Goal: Task Accomplishment & Management: Use online tool/utility

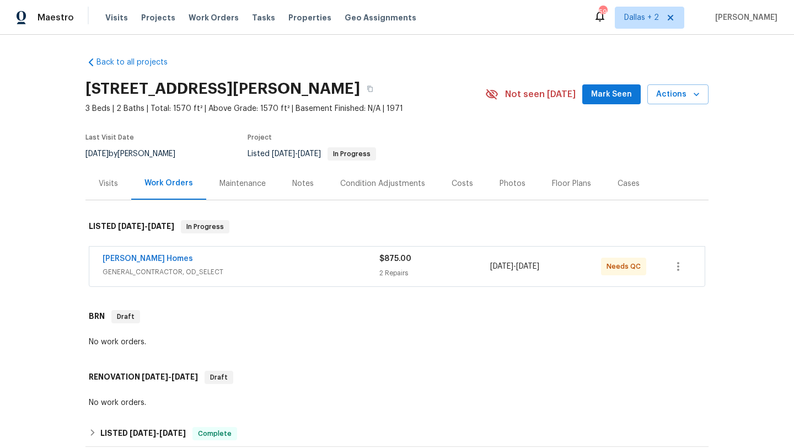
click at [247, 178] on div "Maintenance" at bounding box center [243, 183] width 46 height 11
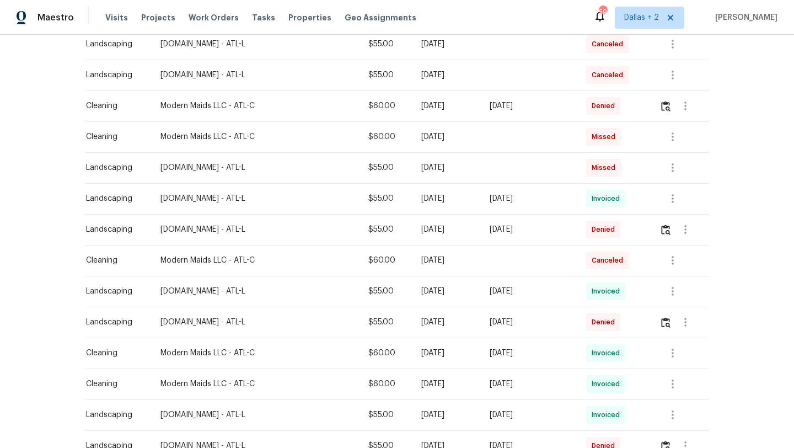
scroll to position [459, 0]
click at [682, 320] on icon "button" at bounding box center [685, 321] width 13 height 13
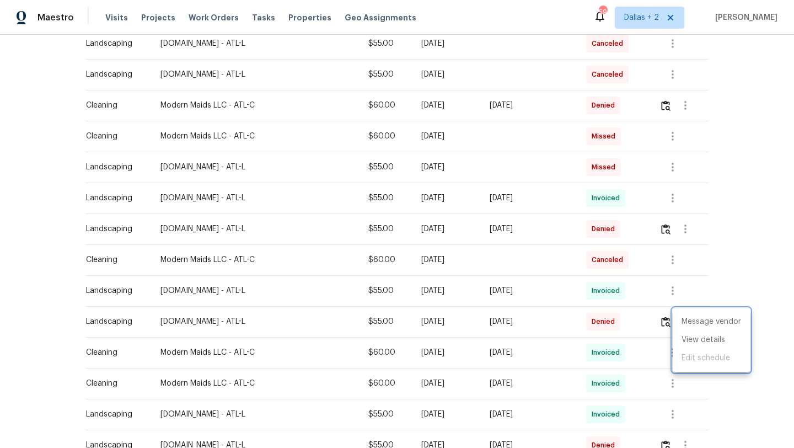
click at [724, 274] on div at bounding box center [397, 224] width 794 height 448
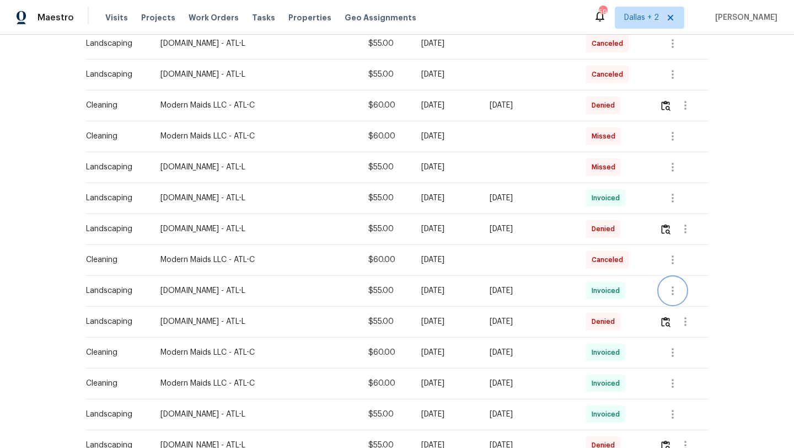
click at [679, 289] on icon "button" at bounding box center [672, 290] width 13 height 13
click at [670, 308] on li "View details" at bounding box center [698, 309] width 77 height 18
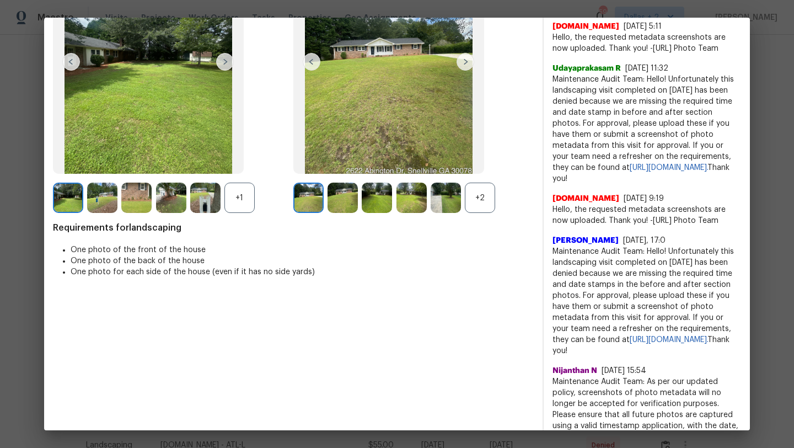
scroll to position [0, 0]
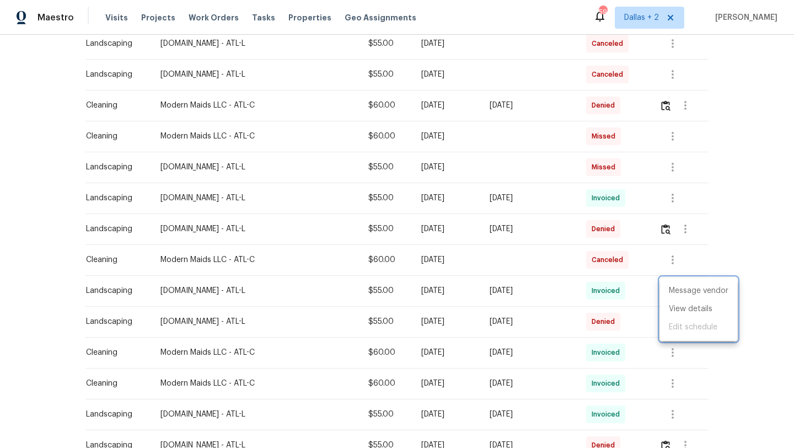
click at [728, 227] on div at bounding box center [397, 224] width 794 height 448
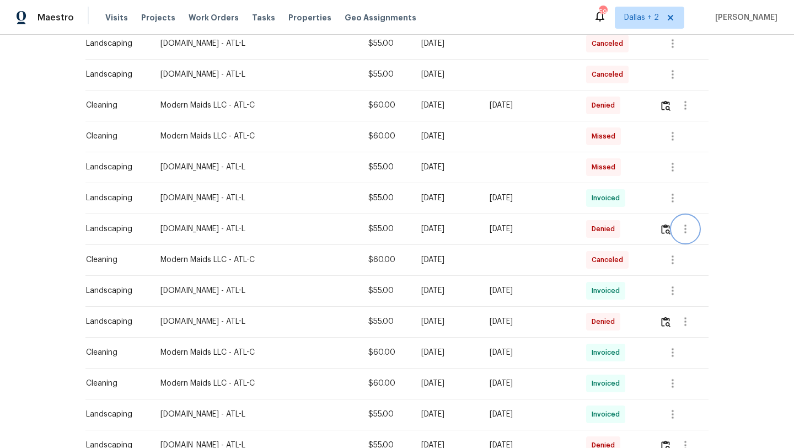
click at [694, 229] on button "button" at bounding box center [685, 229] width 26 height 26
click at [689, 247] on li "View details" at bounding box center [711, 247] width 77 height 18
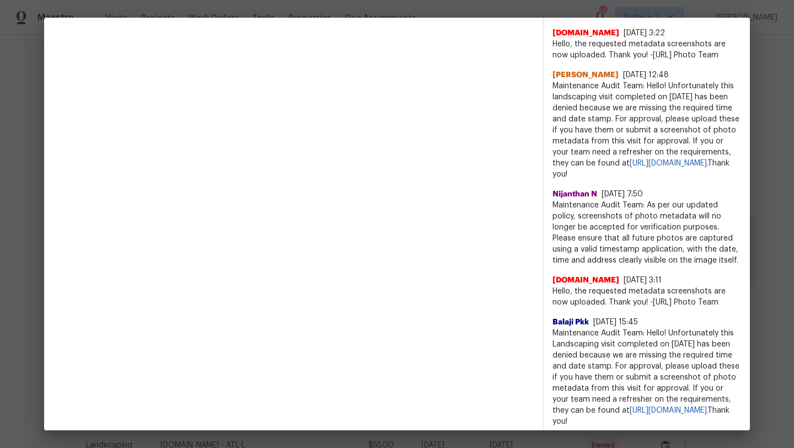
click at [575, 200] on span "Nijanthan N" at bounding box center [575, 194] width 45 height 11
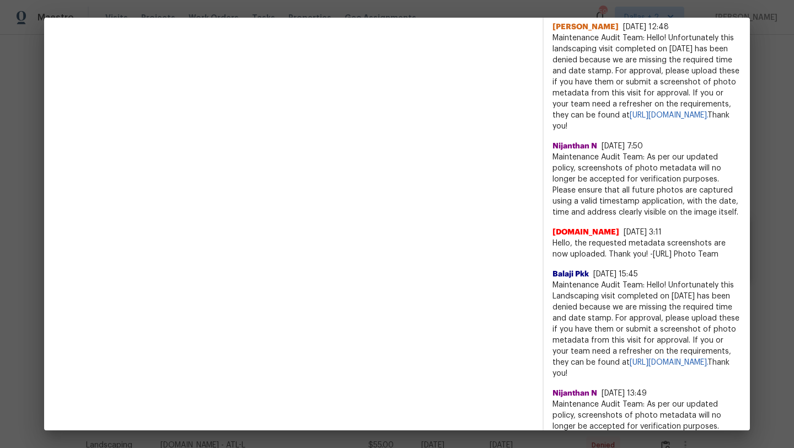
scroll to position [894, 0]
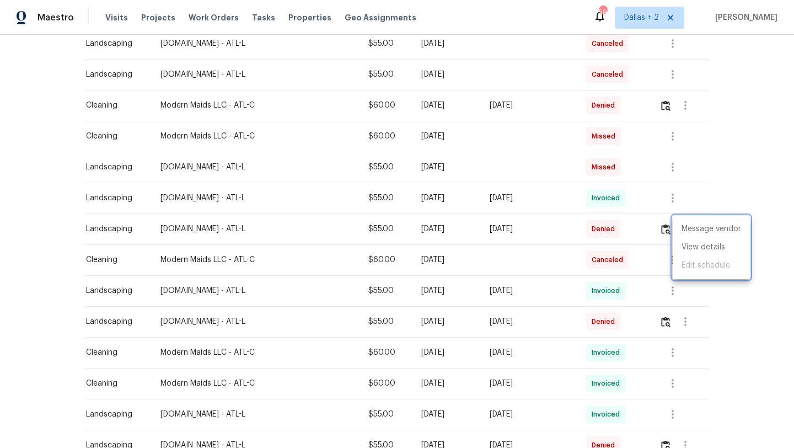
click at [674, 195] on div at bounding box center [397, 224] width 794 height 448
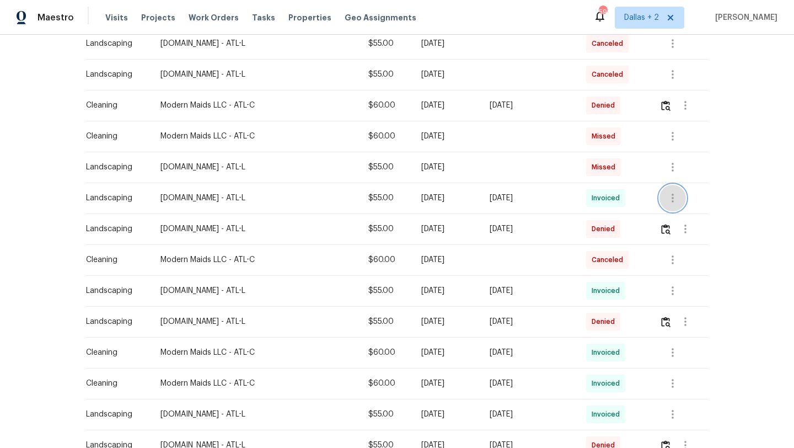
click at [677, 196] on icon "button" at bounding box center [672, 197] width 13 height 13
click at [667, 220] on li "View details" at bounding box center [698, 216] width 77 height 18
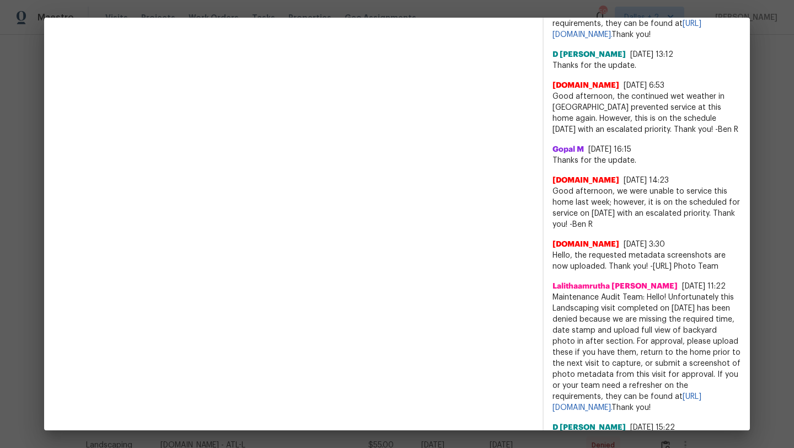
scroll to position [1461, 0]
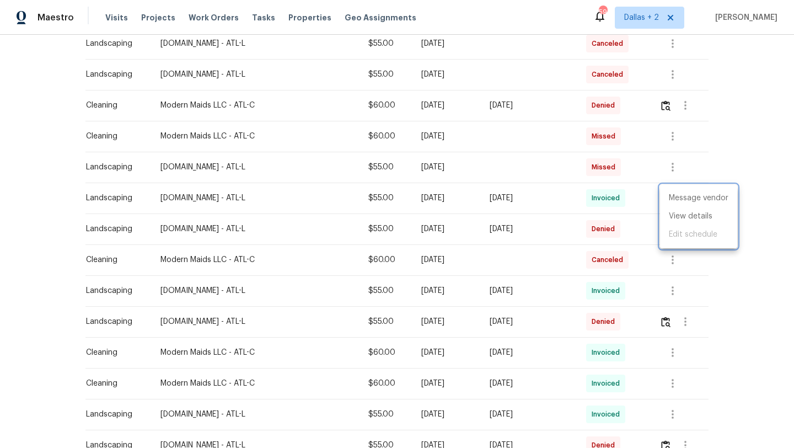
click at [776, 139] on div at bounding box center [397, 224] width 794 height 448
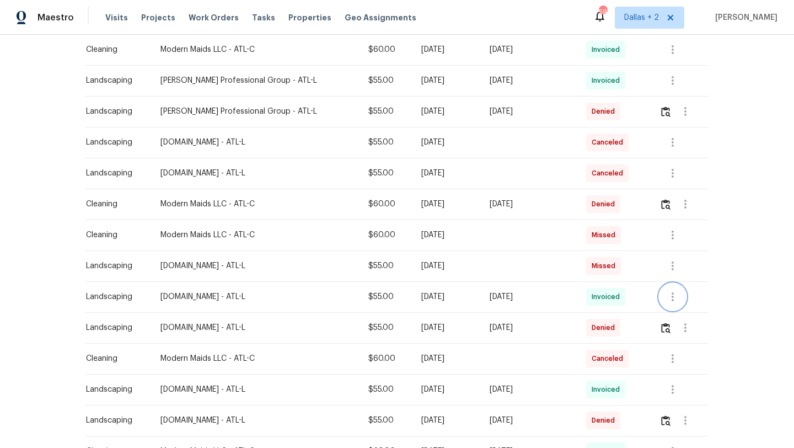
scroll to position [354, 0]
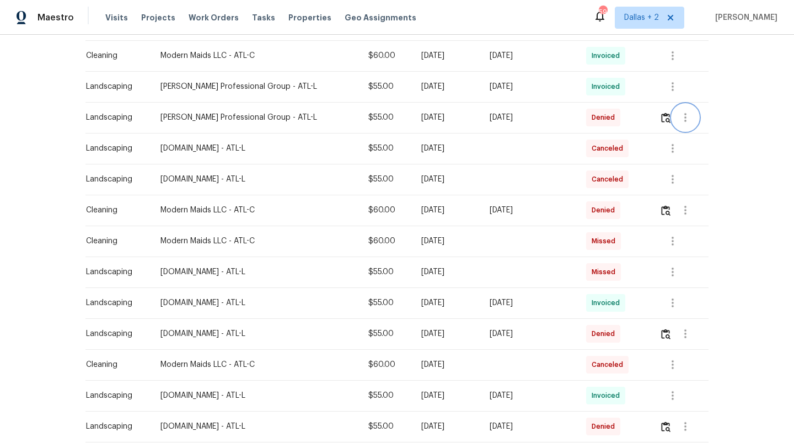
click at [684, 115] on icon "button" at bounding box center [685, 117] width 13 height 13
click at [688, 141] on li "View details" at bounding box center [711, 136] width 77 height 18
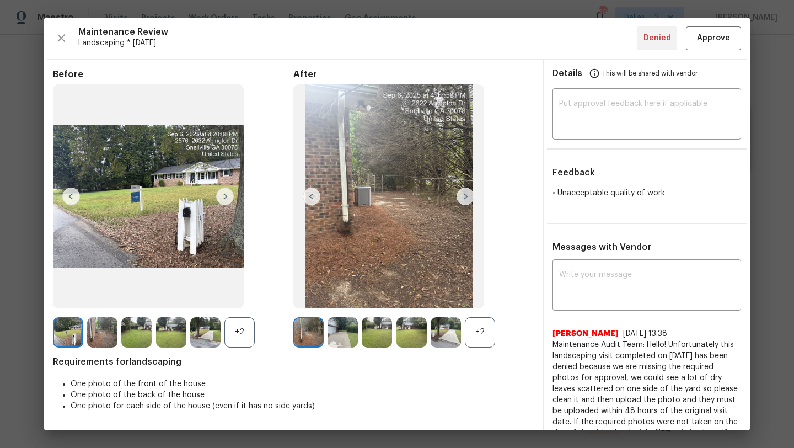
scroll to position [60, 0]
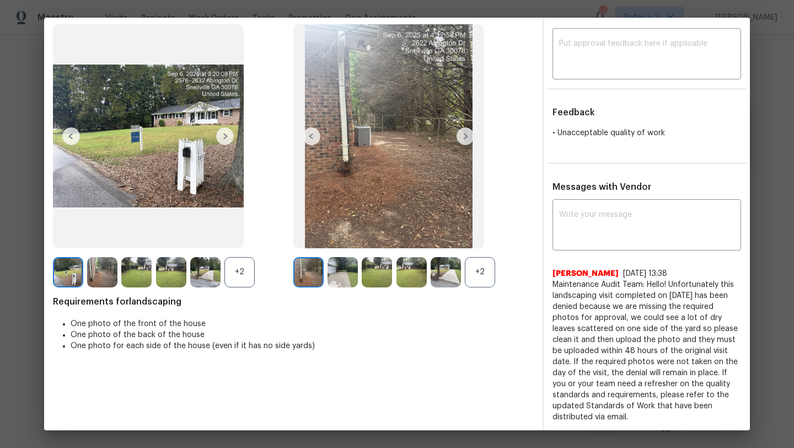
drag, startPoint x: 552, startPoint y: 351, endPoint x: 712, endPoint y: 412, distance: 171.1
click at [713, 412] on span "Maintenance Audit Team: Hello! Unfortunately this landscaping visit completed o…" at bounding box center [647, 350] width 189 height 143
